Goal: Information Seeking & Learning: Find contact information

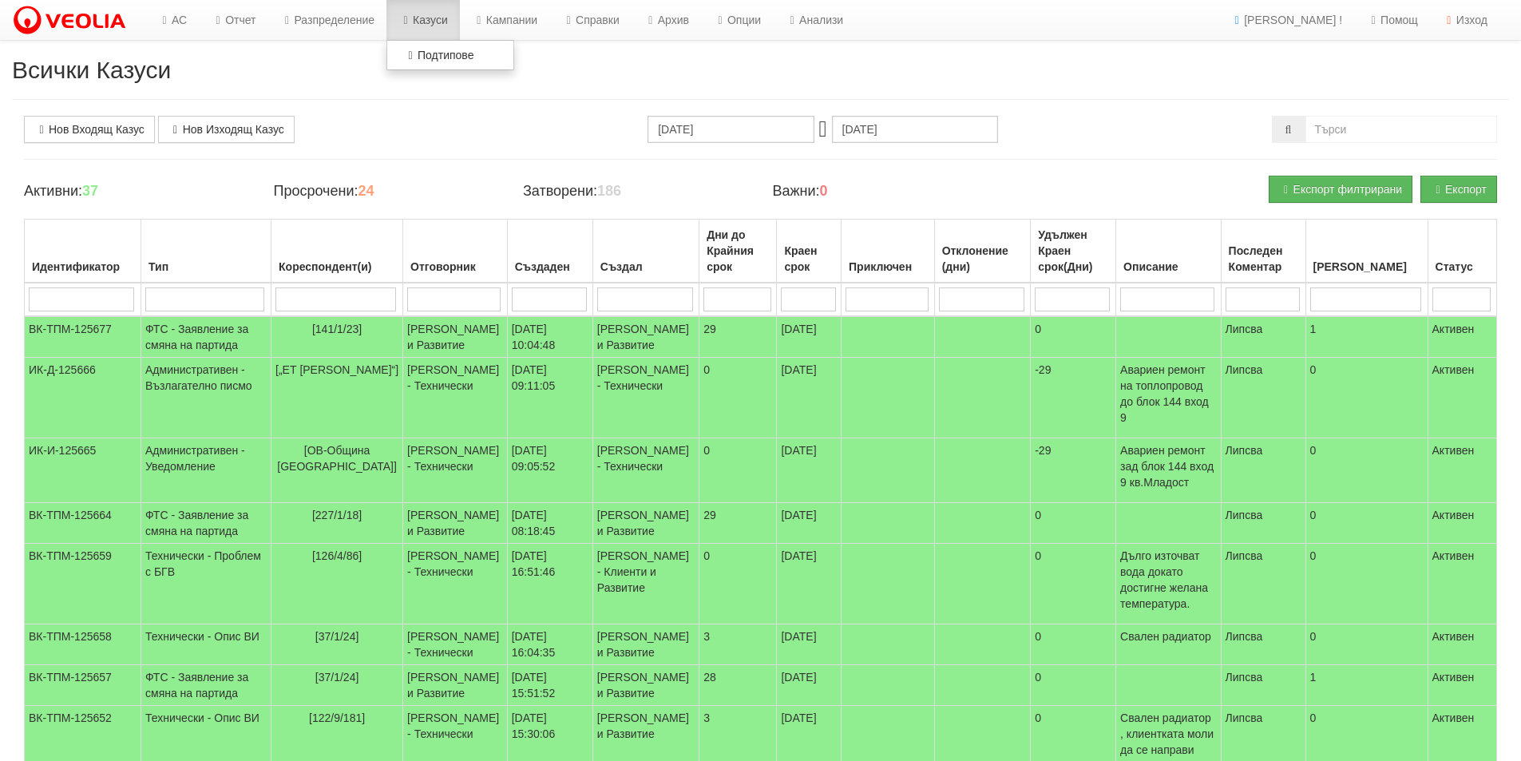
click at [446, 20] on link "Казуси" at bounding box center [422, 20] width 73 height 40
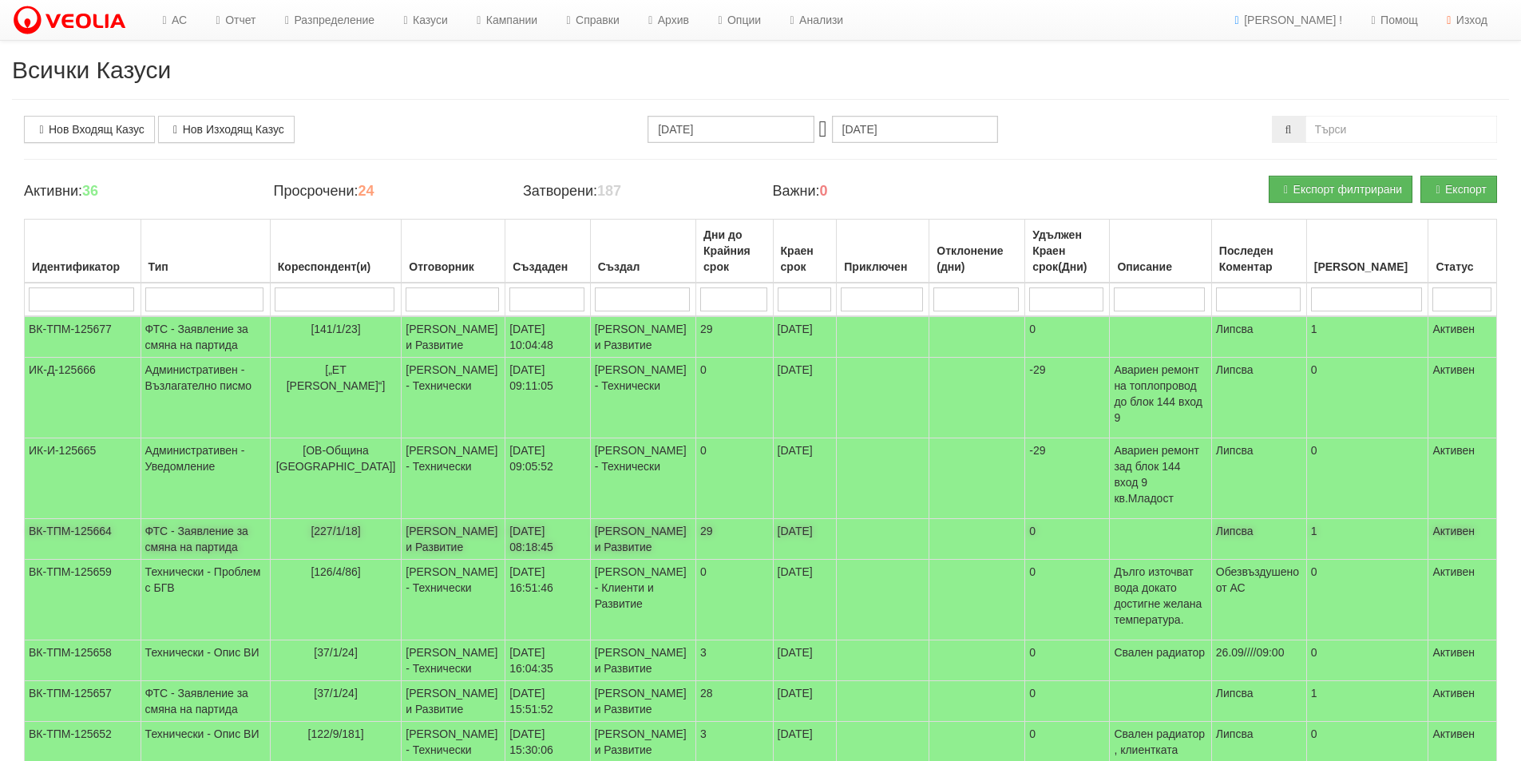
click at [414, 546] on td "[PERSON_NAME] и Развитие" at bounding box center [454, 539] width 104 height 41
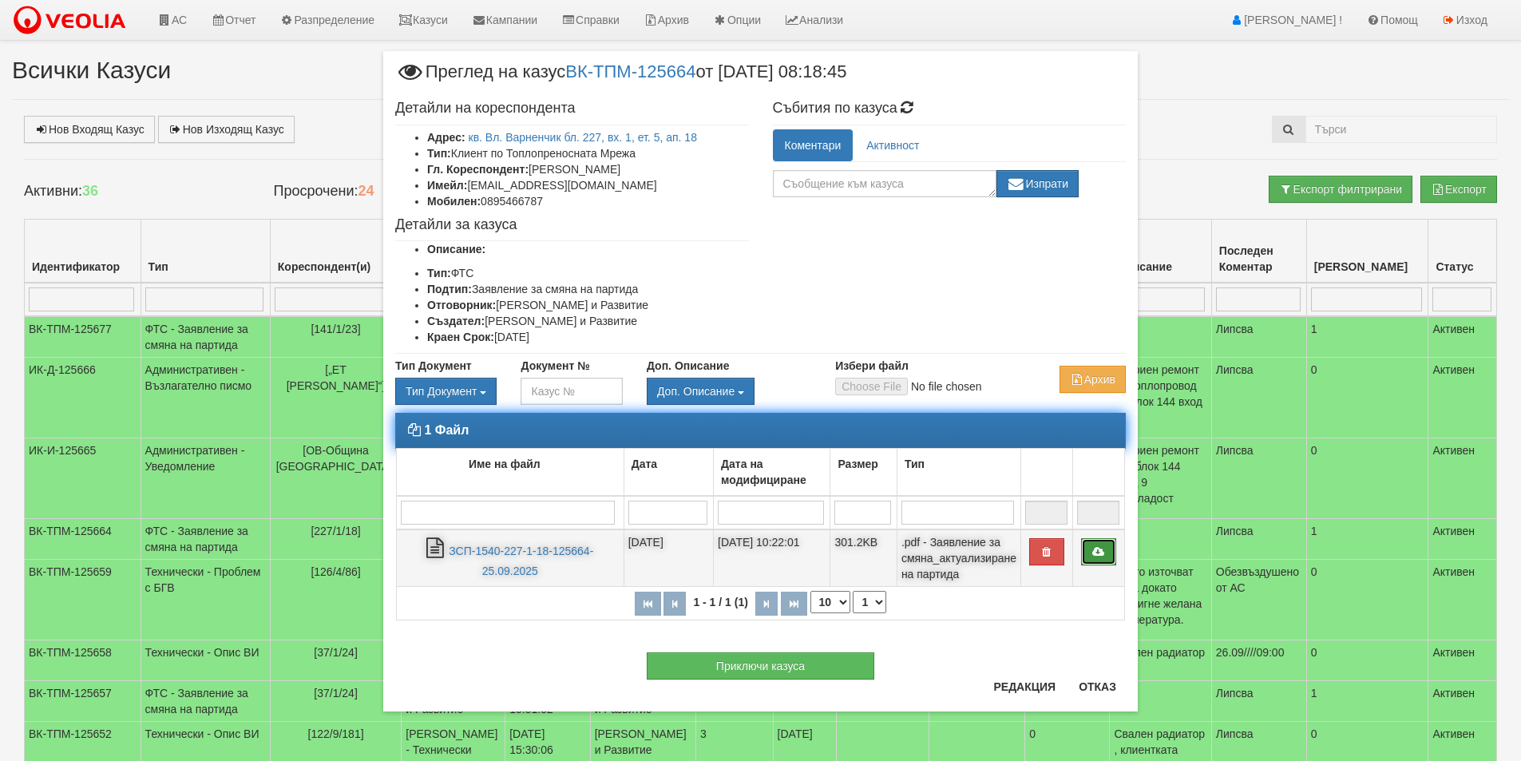
click at [1094, 558] on link at bounding box center [1098, 551] width 35 height 27
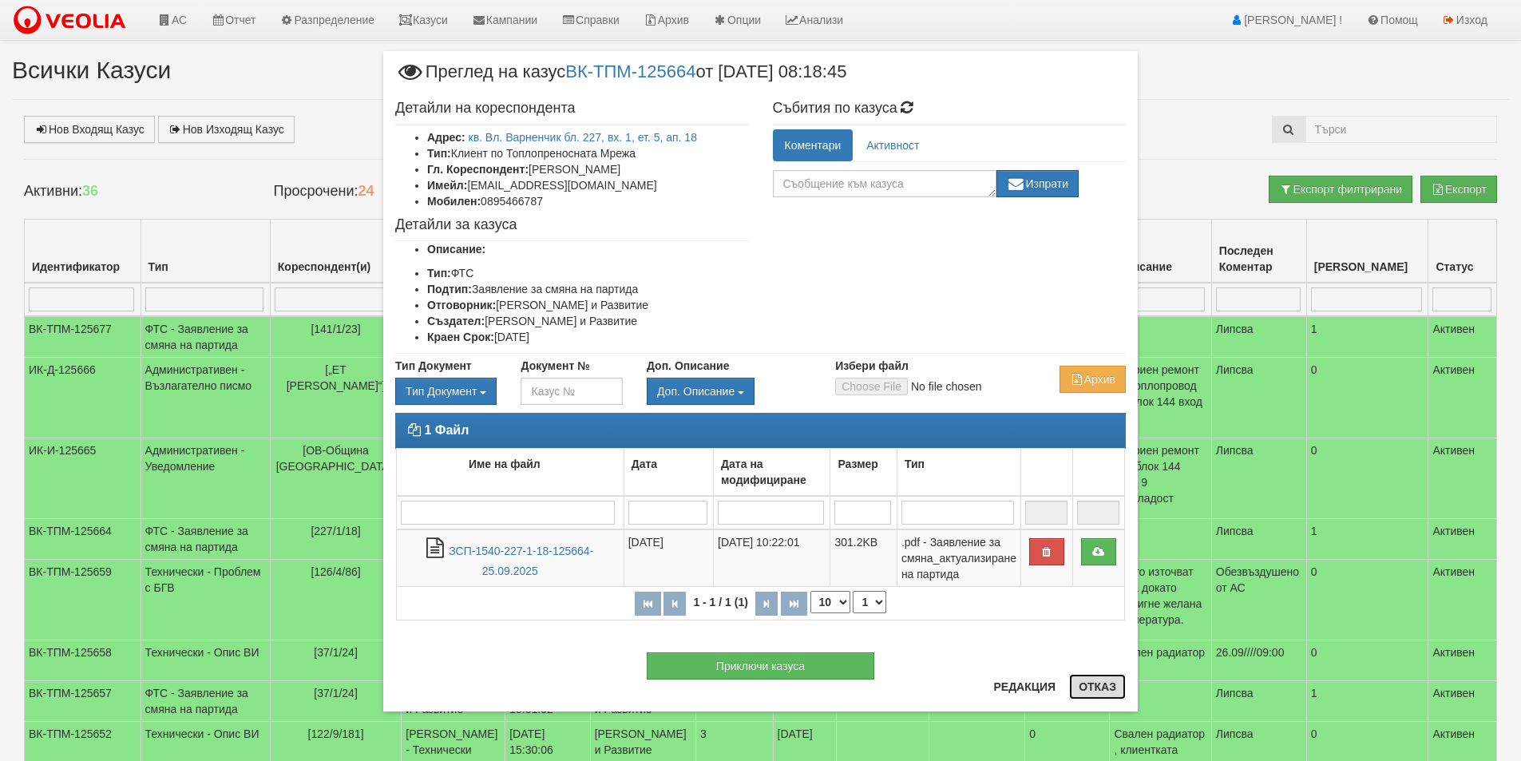
click at [1108, 691] on button "Отказ" at bounding box center [1097, 687] width 57 height 26
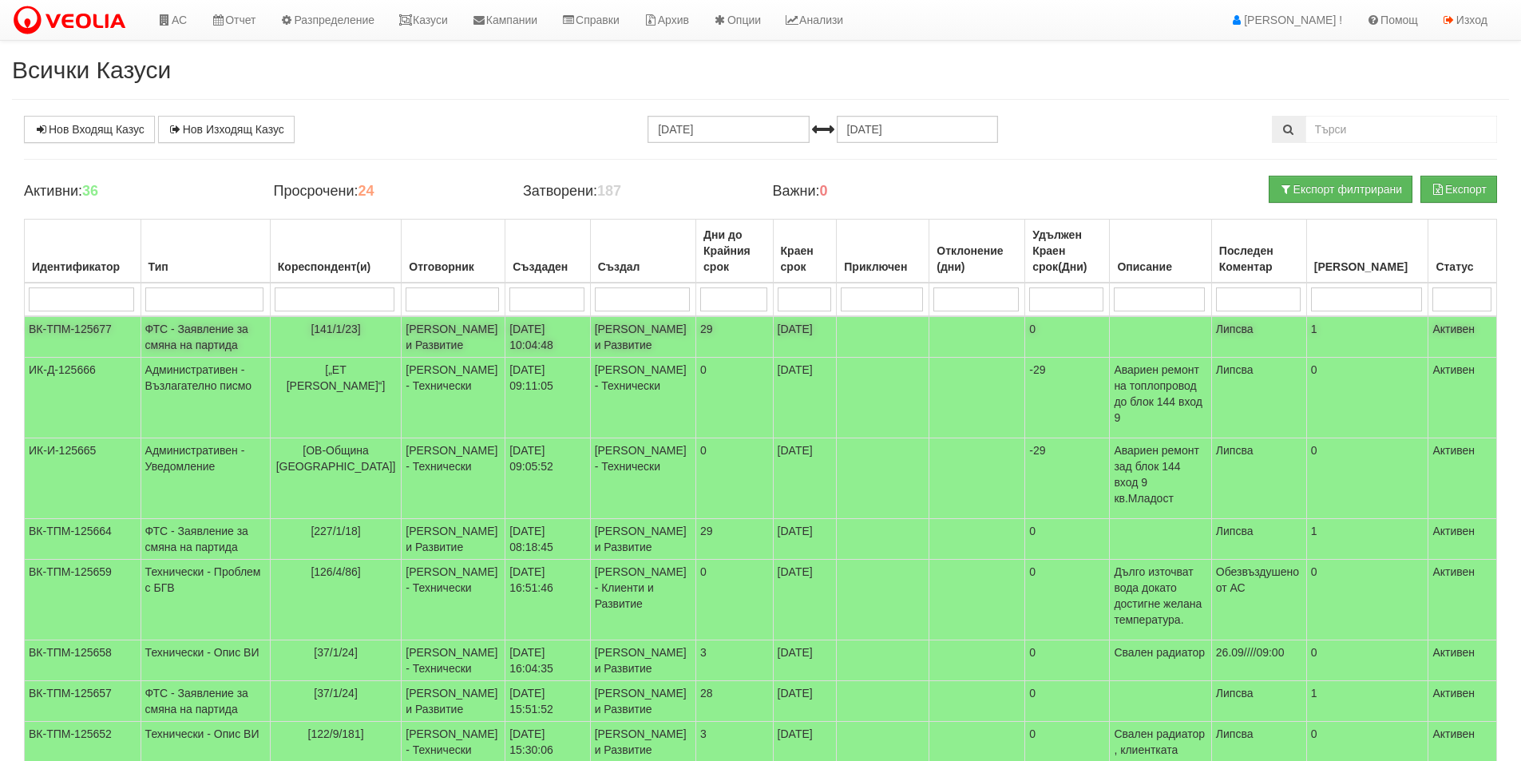
click at [456, 357] on td "[PERSON_NAME] и Развитие" at bounding box center [454, 337] width 104 height 42
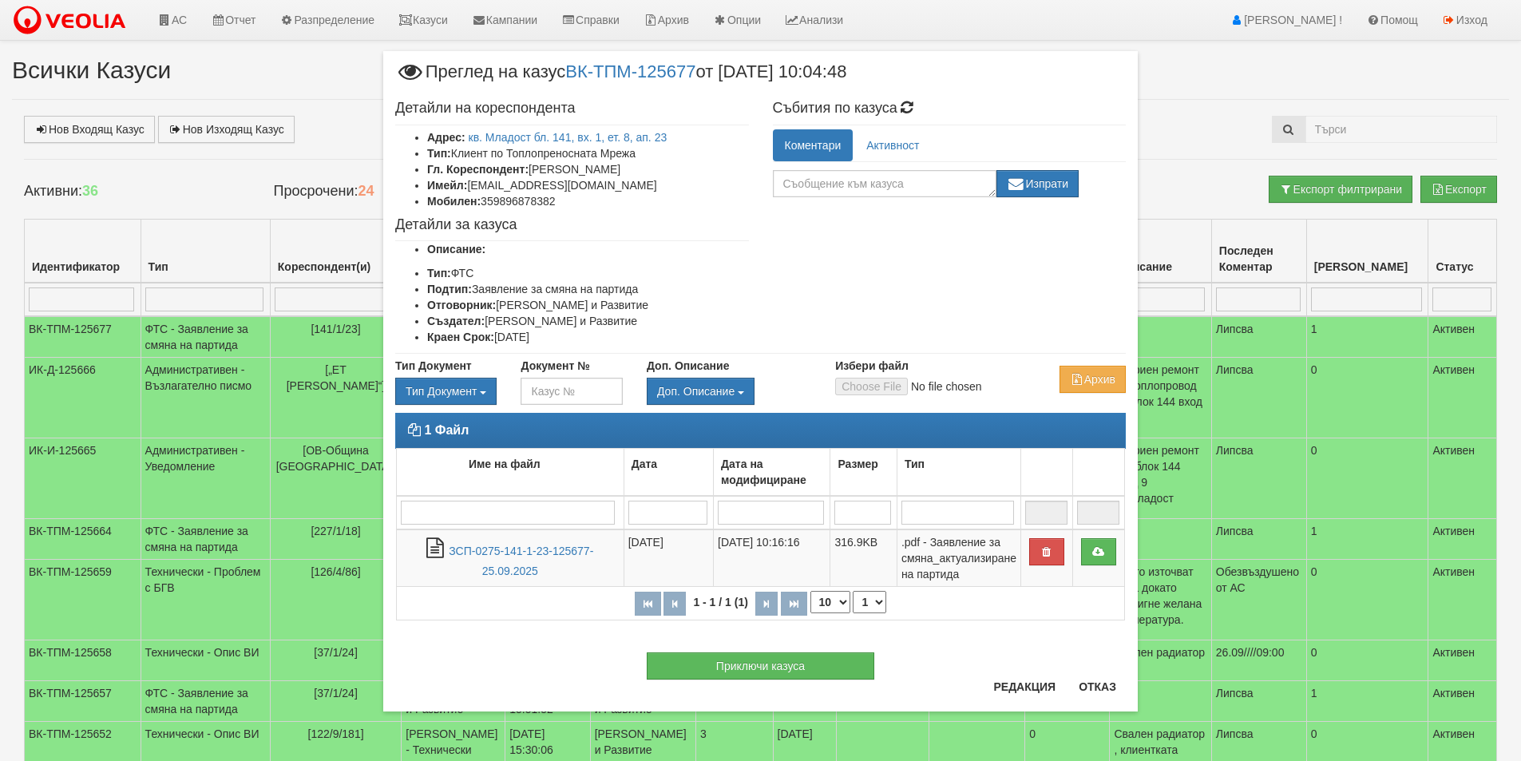
drag, startPoint x: 672, startPoint y: 175, endPoint x: 533, endPoint y: 168, distance: 139.1
click at [533, 168] on li "Гл. Кореспондент: Стоян Георгиев Георгиев" at bounding box center [588, 169] width 322 height 16
copy li "Стоян Георгиев Георгиев"
drag, startPoint x: 611, startPoint y: 206, endPoint x: 490, endPoint y: 206, distance: 120.6
click at [487, 206] on li "Мобилен: 359896878382" at bounding box center [588, 201] width 322 height 16
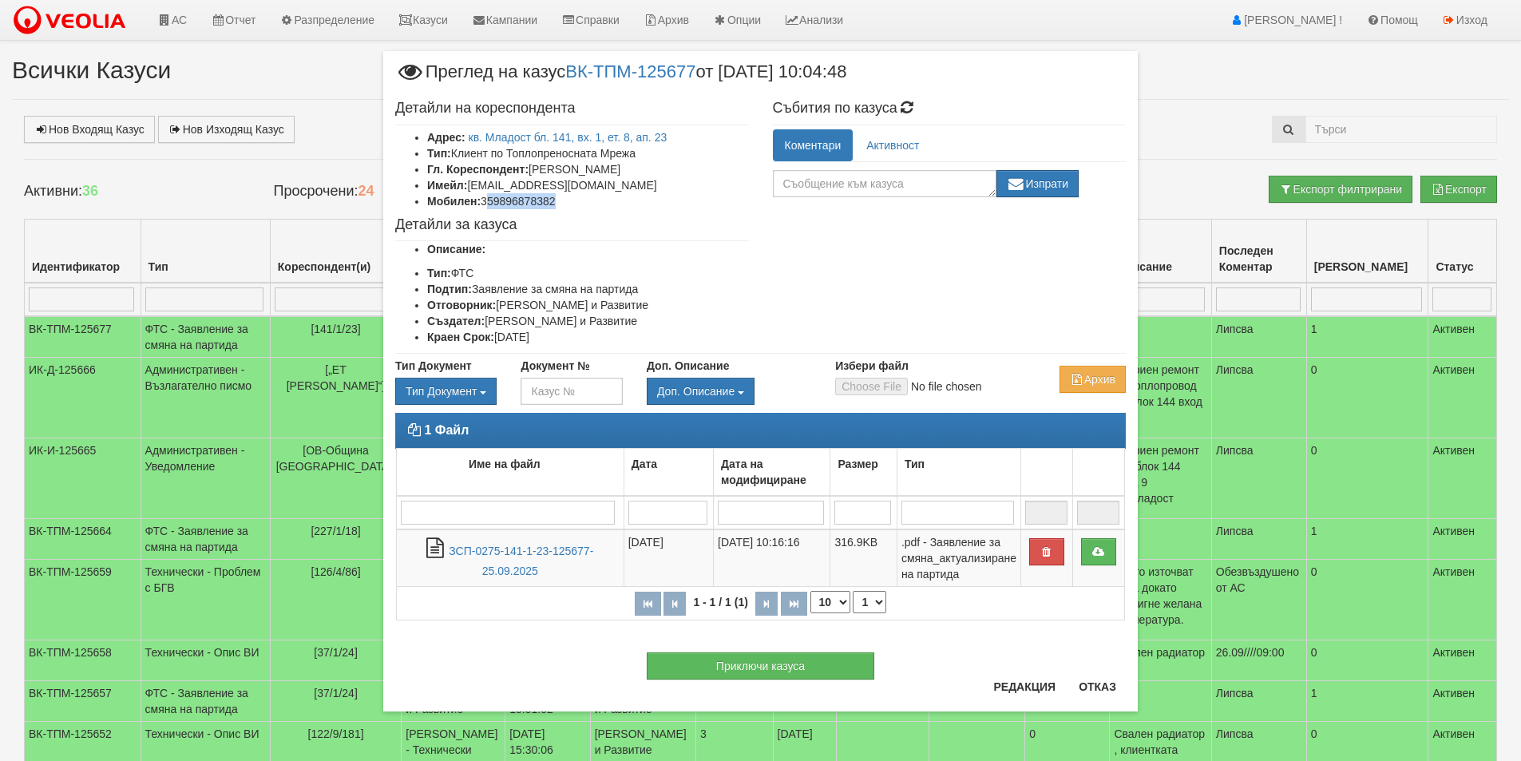
copy li "59896878382"
drag, startPoint x: 623, startPoint y: 185, endPoint x: 472, endPoint y: 191, distance: 151.0
click at [471, 191] on li "Имейл: s7oyangeorgiev@gmail.bg" at bounding box center [588, 185] width 322 height 16
copy li "s7oyangeorgiev@gmail.bg"
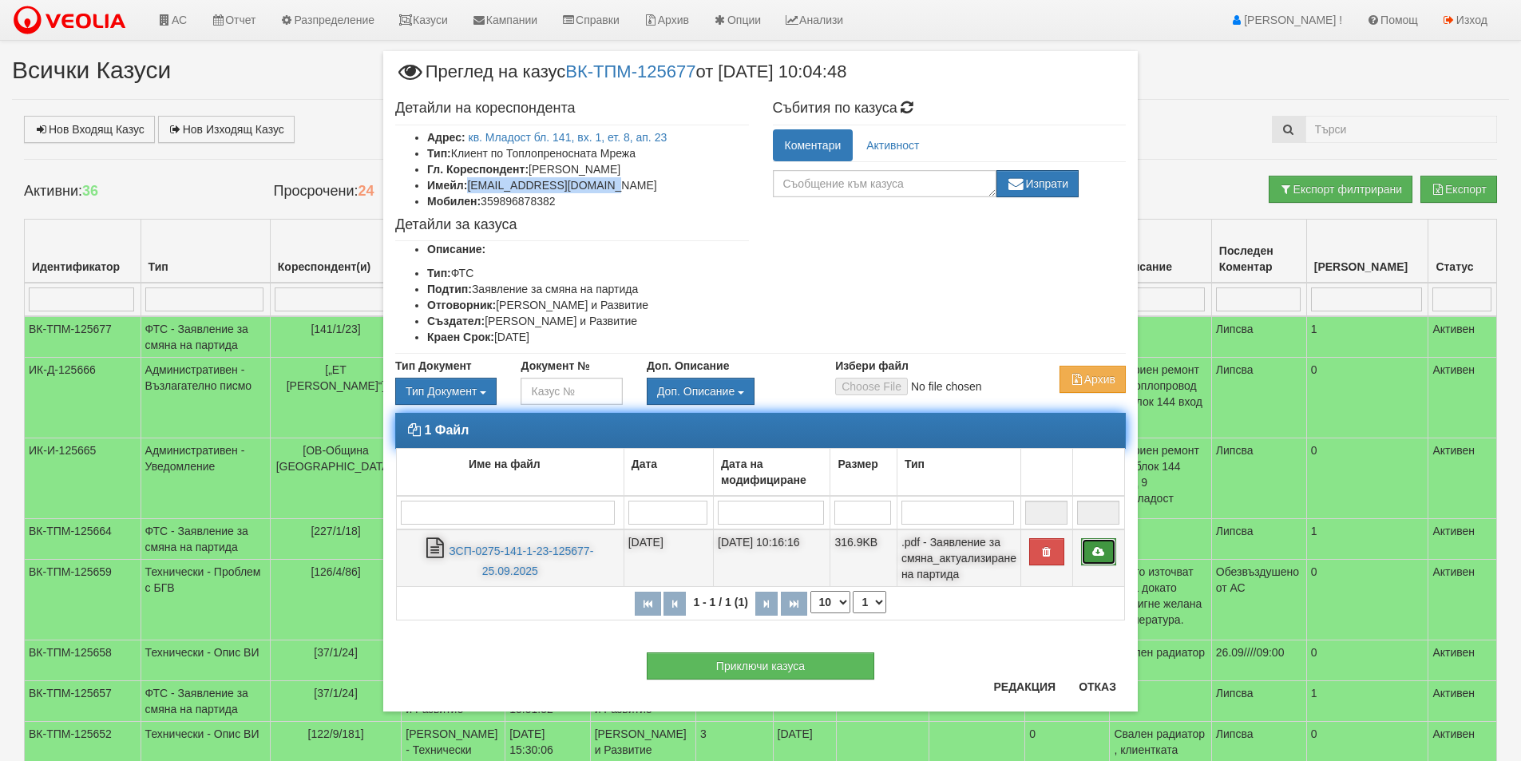
click at [1095, 553] on icon at bounding box center [1099, 551] width 14 height 11
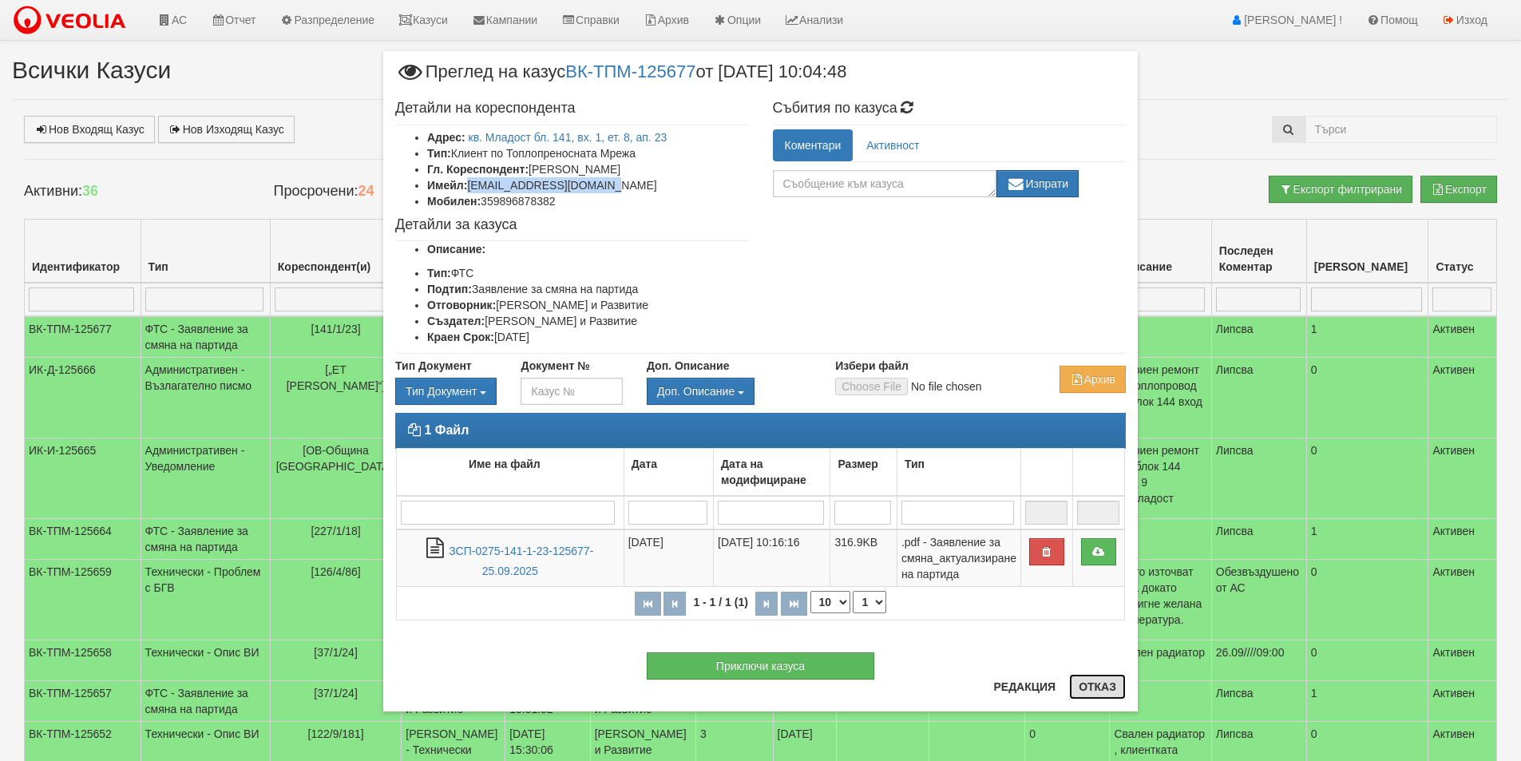
click at [1107, 688] on button "Отказ" at bounding box center [1097, 687] width 57 height 26
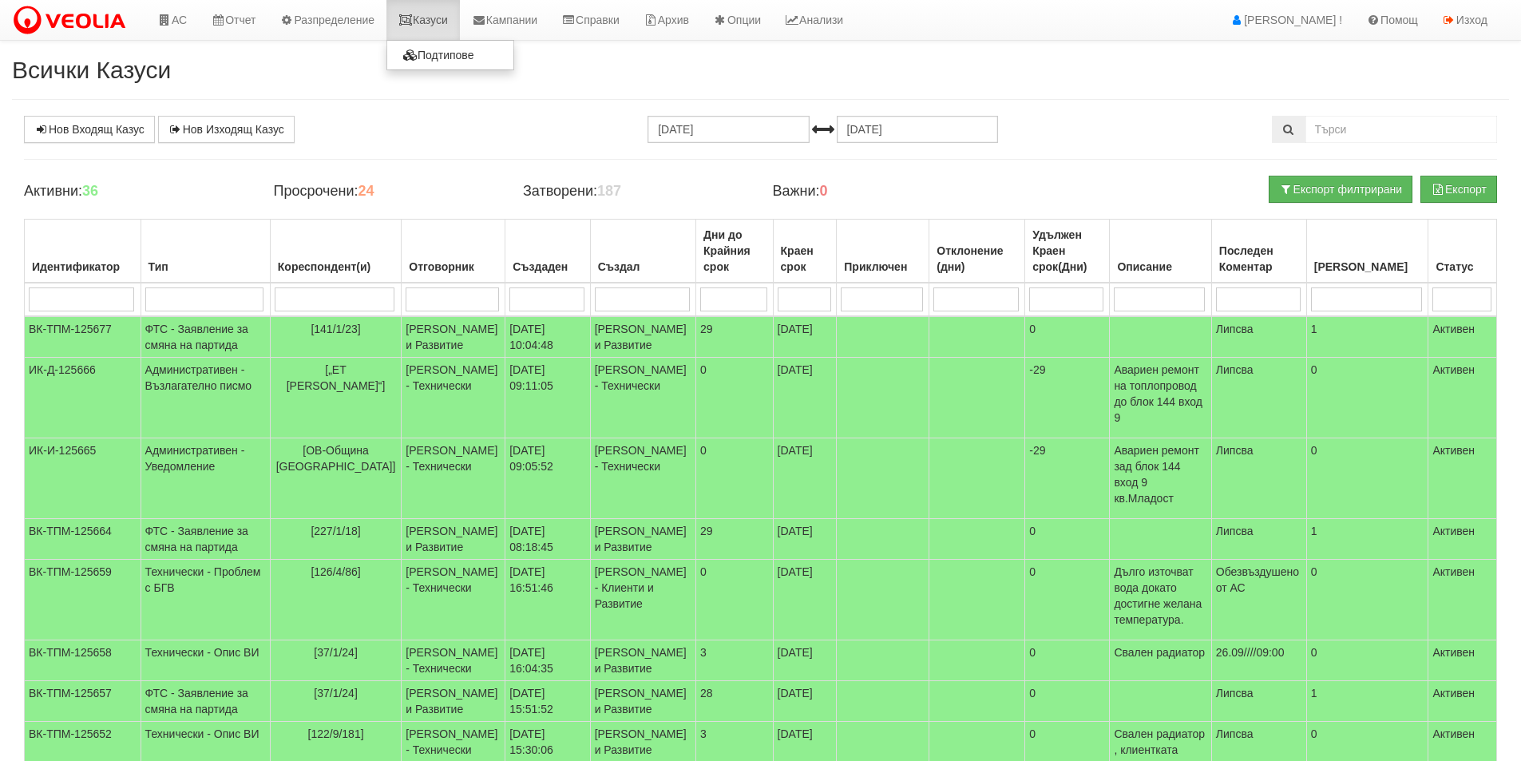
click at [413, 16] on icon at bounding box center [405, 19] width 14 height 11
click at [632, 34] on link "Справки" at bounding box center [590, 20] width 82 height 40
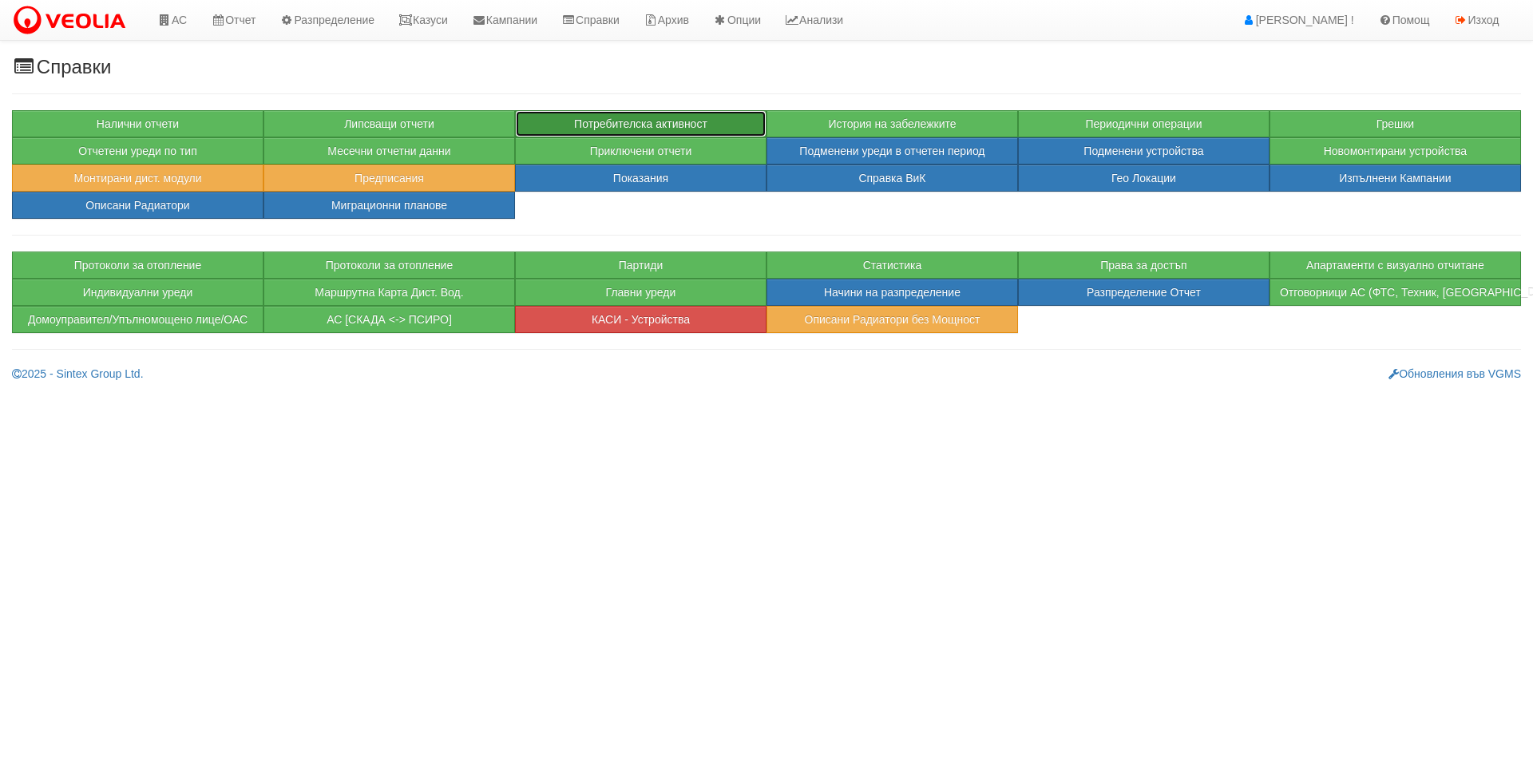
click at [652, 119] on button "Потребителска активност" at bounding box center [641, 123] width 252 height 27
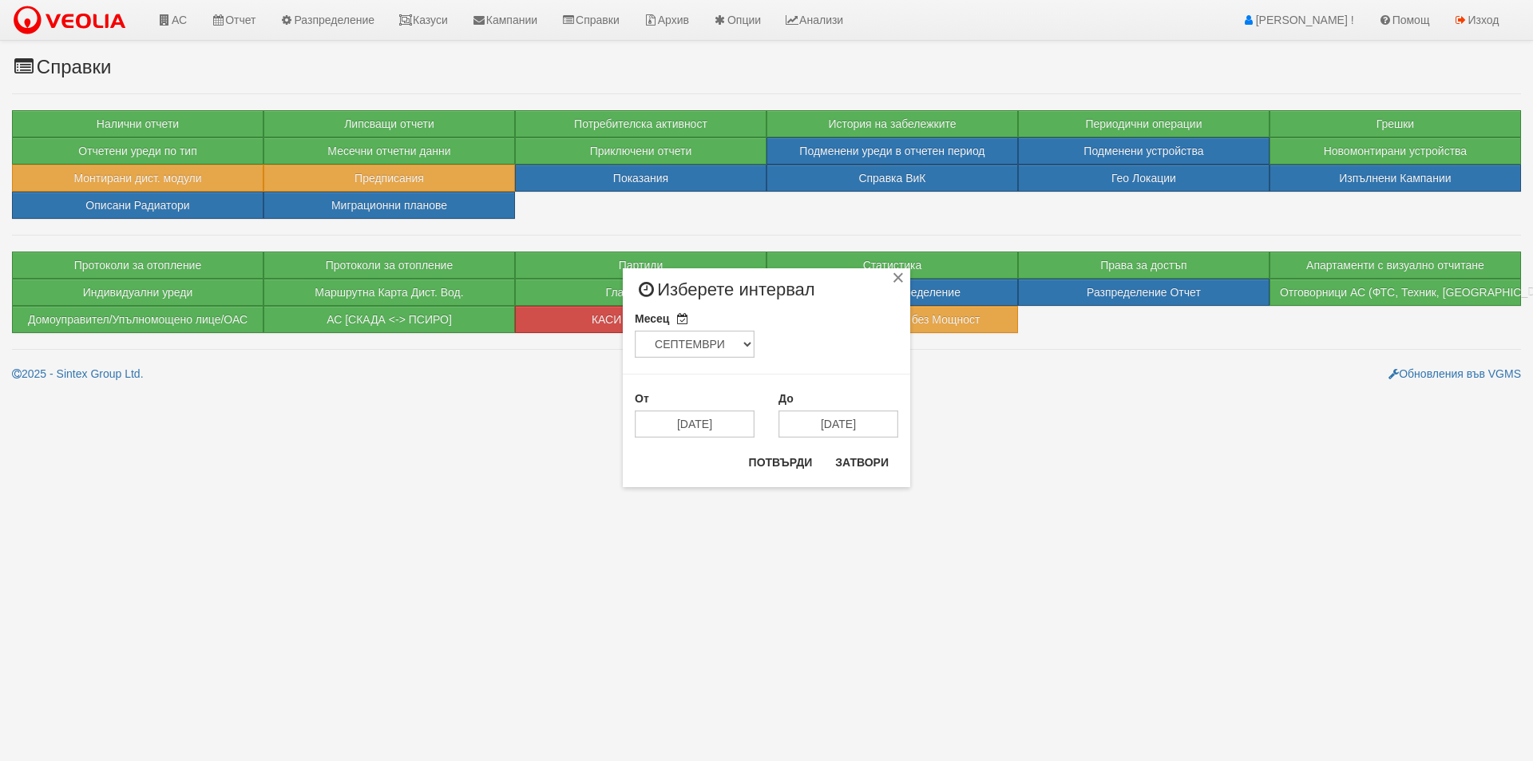
click at [715, 388] on div "От 15/09/2025 До 15/10/2025" at bounding box center [766, 398] width 287 height 80
click at [714, 413] on input "[DATE]" at bounding box center [695, 423] width 120 height 27
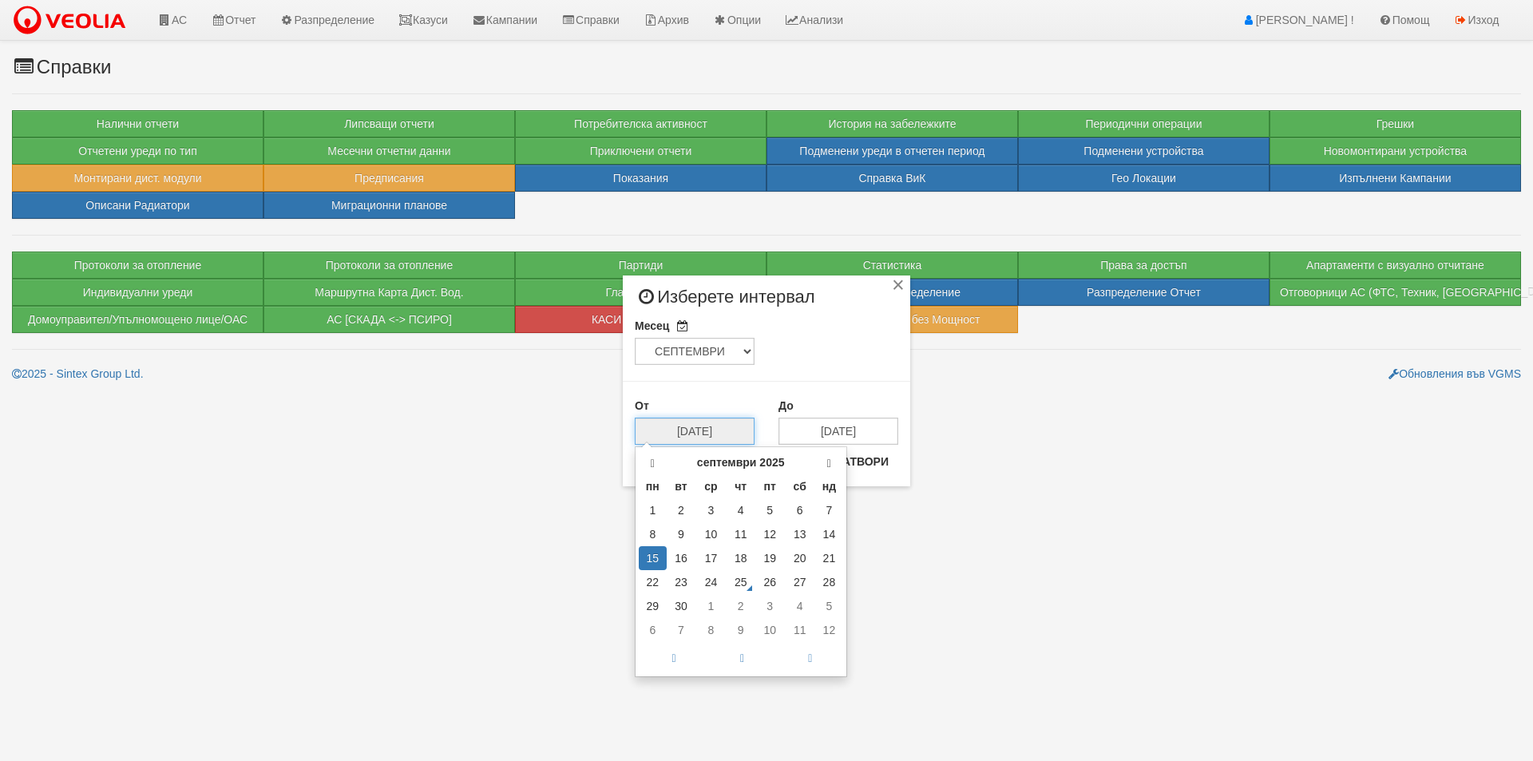
click at [748, 577] on td "25" at bounding box center [741, 582] width 29 height 24
type input "[DATE]"
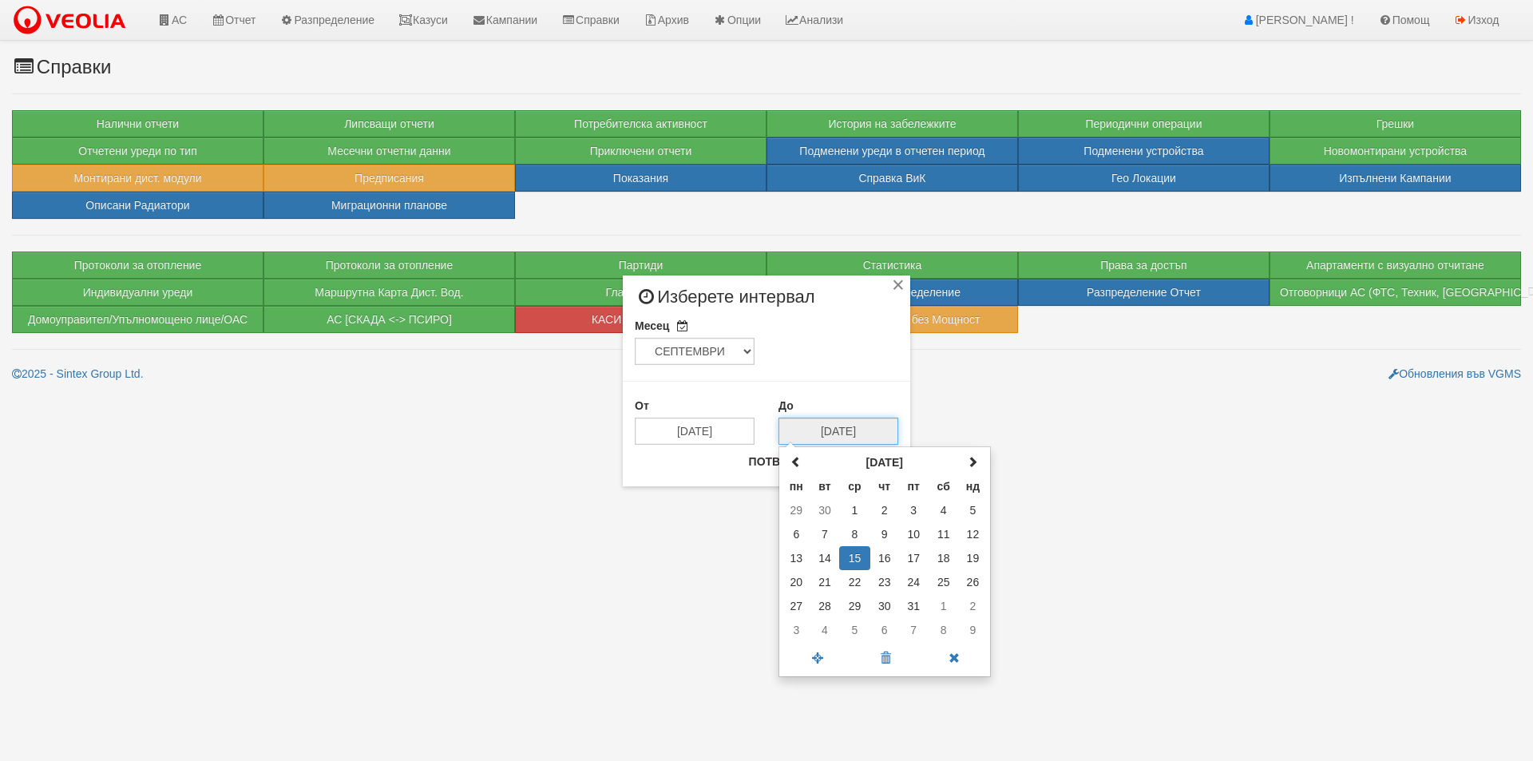
click at [812, 438] on input "[DATE]" at bounding box center [839, 431] width 120 height 27
click at [799, 460] on span at bounding box center [796, 461] width 11 height 11
click at [886, 580] on td "25" at bounding box center [884, 582] width 29 height 24
type input "[DATE]"
click at [808, 478] on div "Потвърди Затвори" at bounding box center [818, 468] width 159 height 38
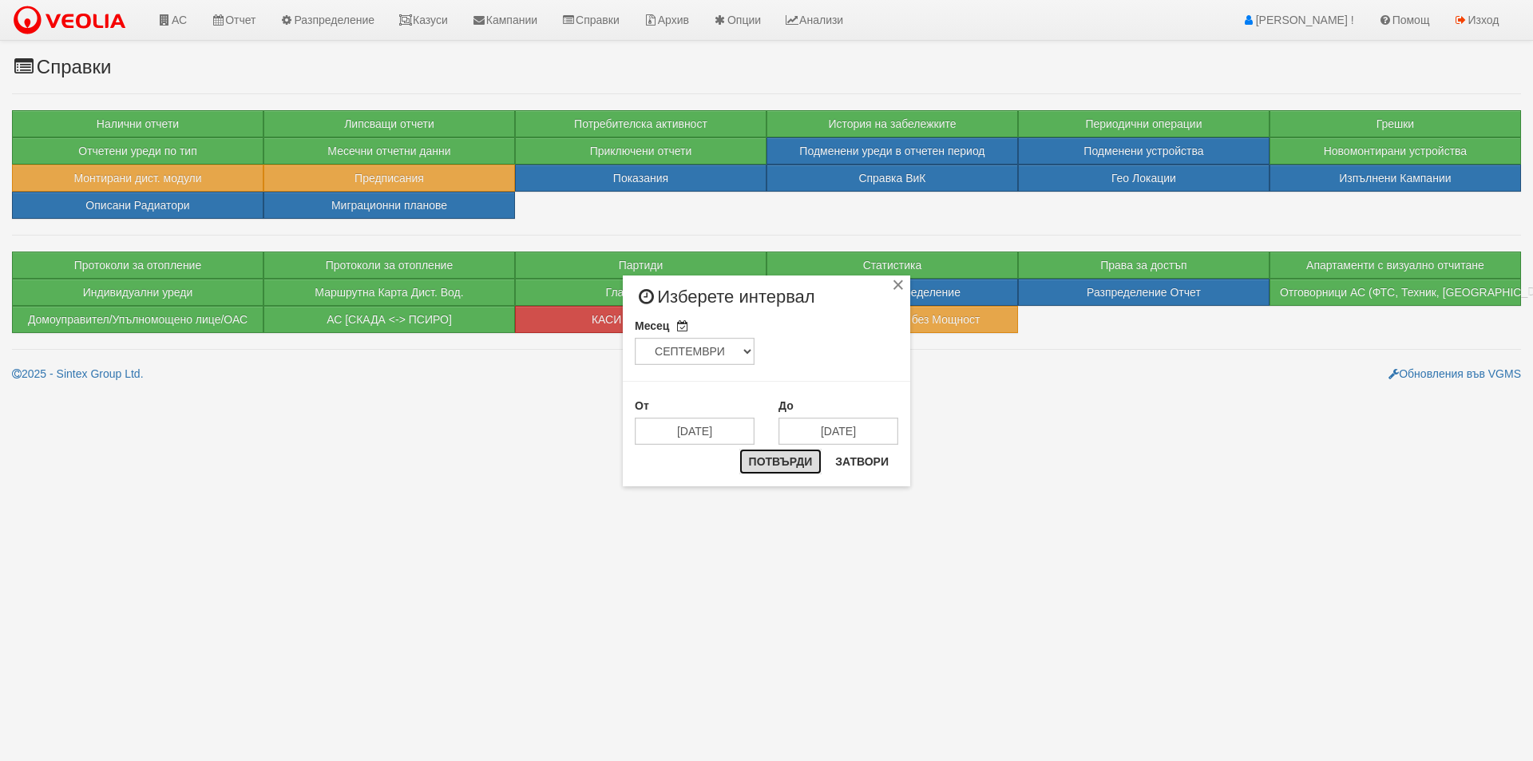
click at [796, 474] on button "Потвърди" at bounding box center [780, 462] width 83 height 26
